Goal: Check status

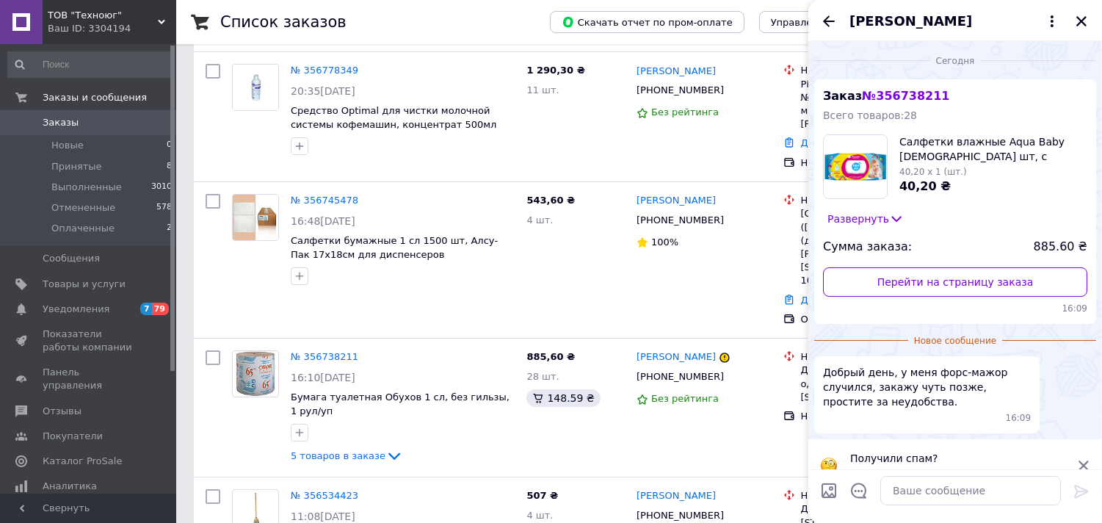
scroll to position [23, 0]
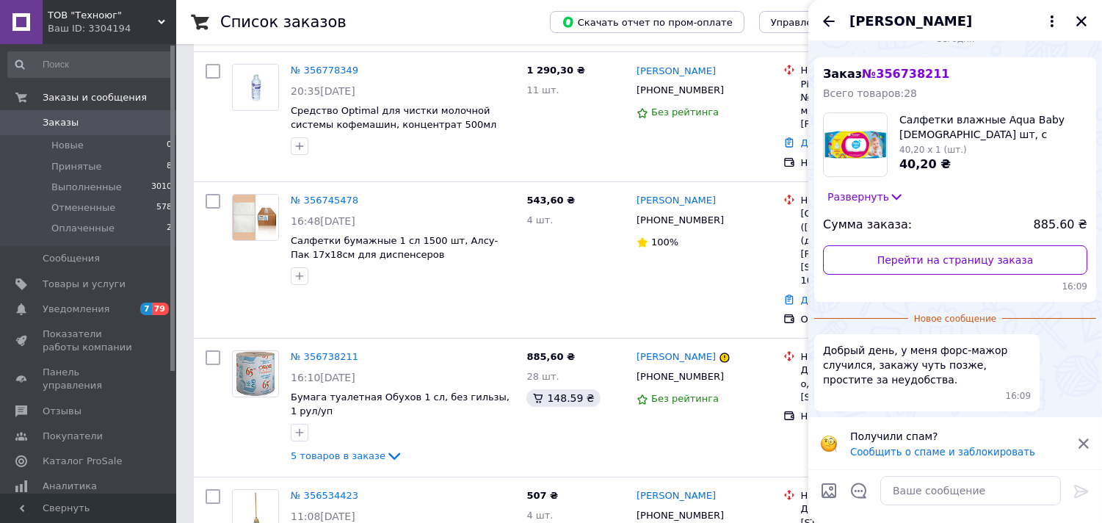
click at [97, 23] on div "Ваш ID: 3304194" at bounding box center [112, 28] width 128 height 13
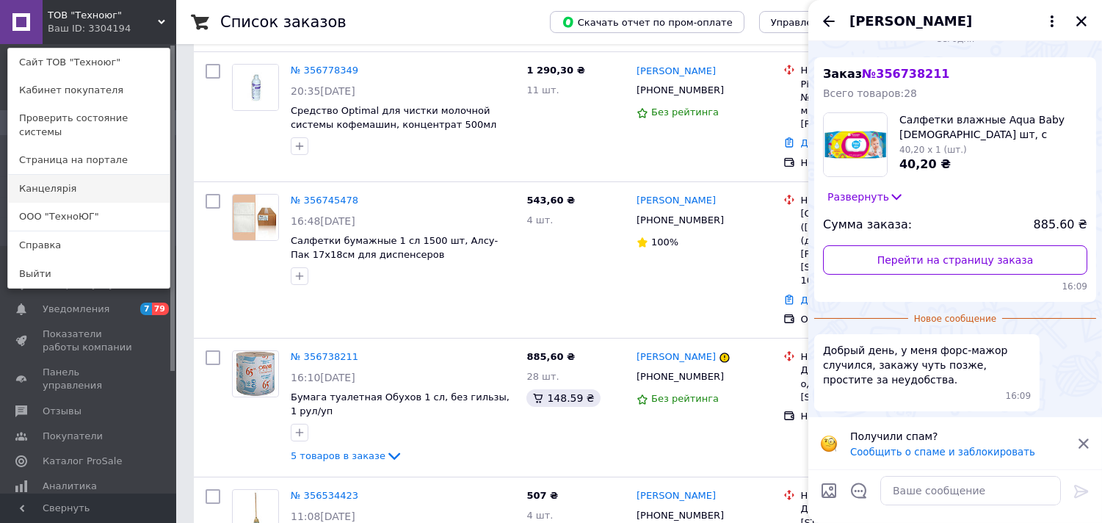
click at [65, 176] on link "Канцелярiя" at bounding box center [88, 189] width 161 height 28
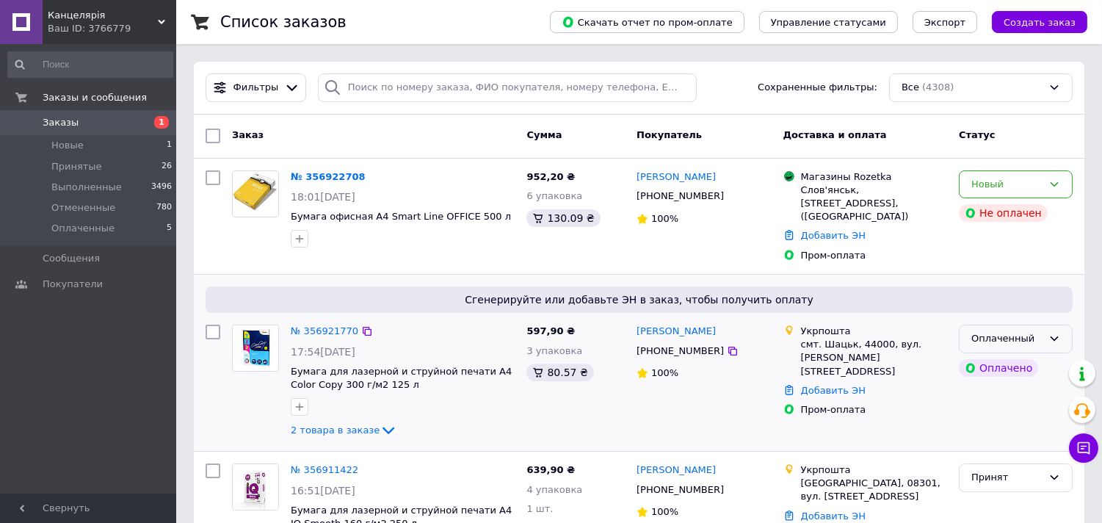
click at [1005, 331] on div "Оплаченный" at bounding box center [1006, 338] width 71 height 15
click at [993, 356] on li "Принят" at bounding box center [1015, 369] width 112 height 27
click at [1061, 325] on div "Принят" at bounding box center [1016, 338] width 114 height 29
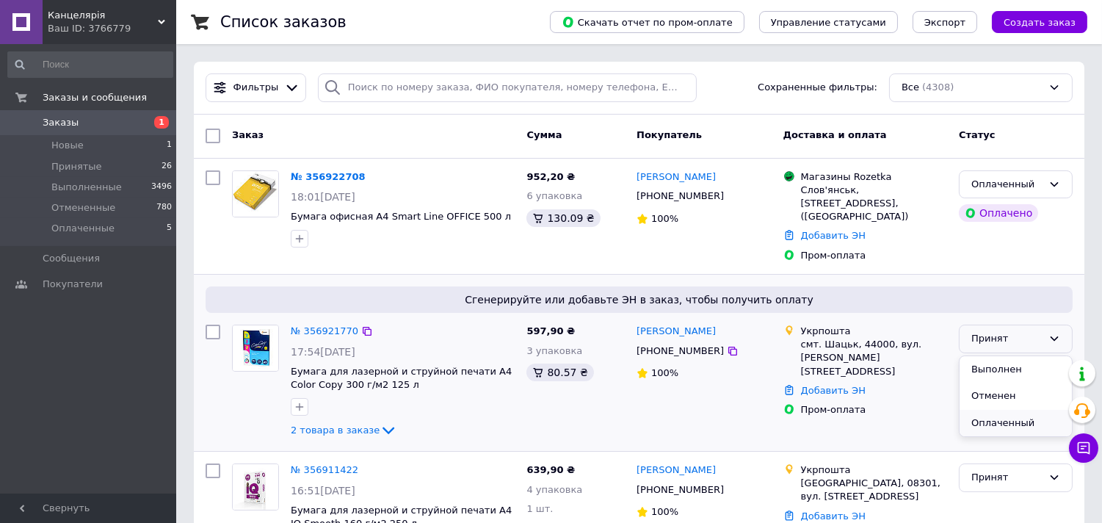
click at [991, 410] on li "Оплаченный" at bounding box center [1015, 423] width 112 height 27
